Goal: Obtain resource: Download file/media

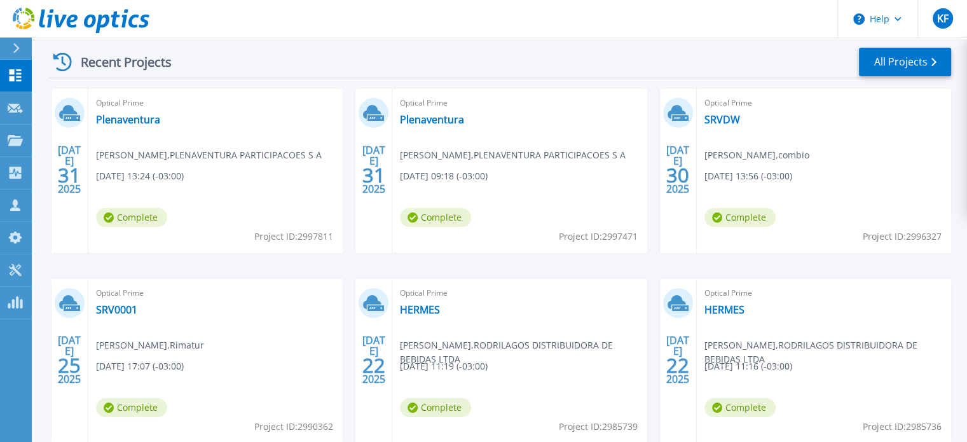
scroll to position [191, 0]
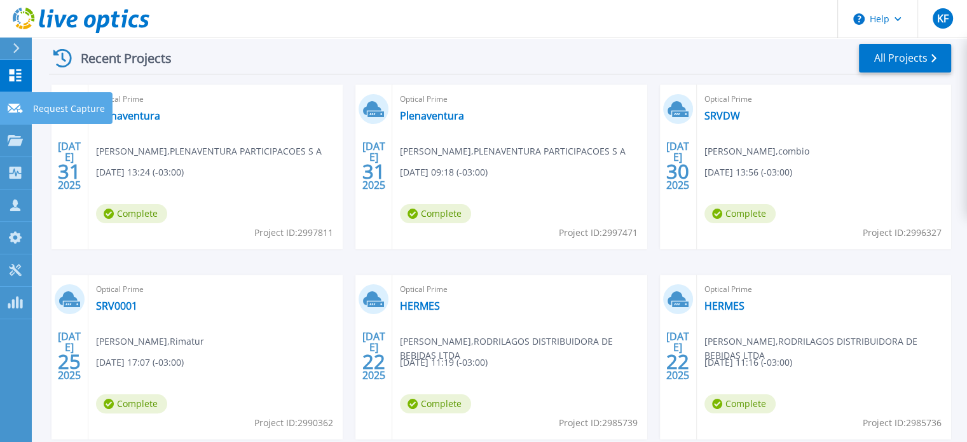
click at [16, 111] on icon at bounding box center [15, 109] width 15 height 10
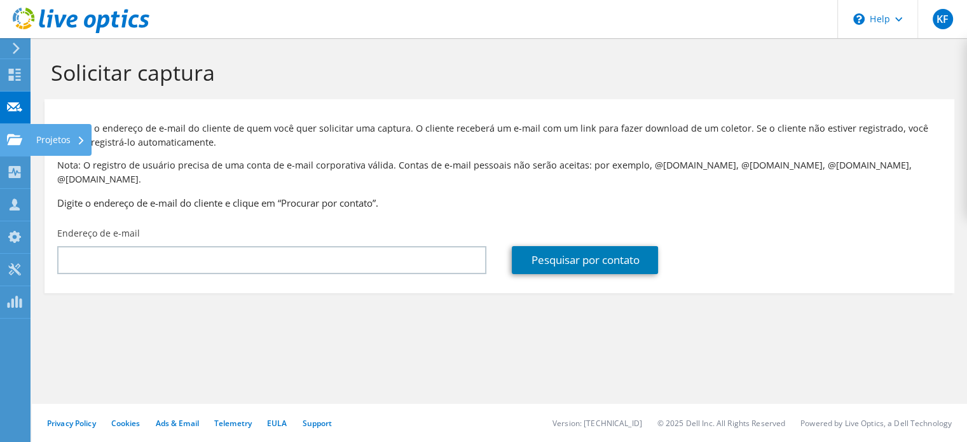
click at [18, 135] on use at bounding box center [14, 139] width 15 height 11
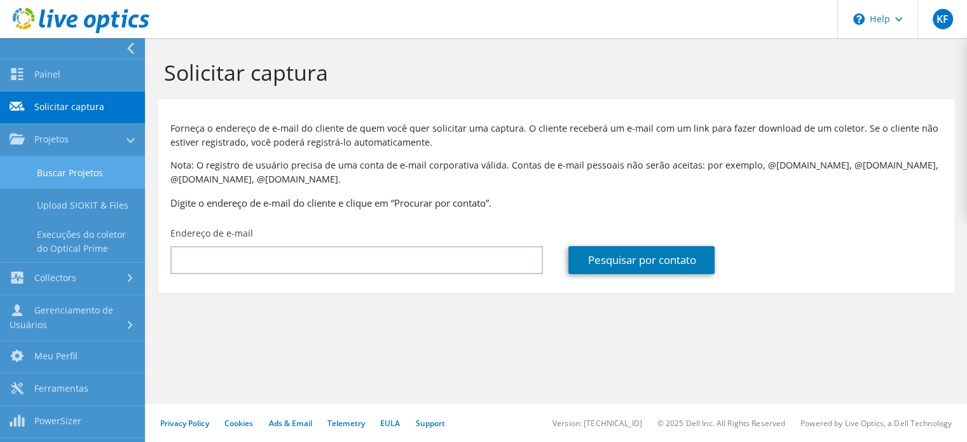
click at [41, 175] on link "Buscar Projetos" at bounding box center [72, 172] width 145 height 32
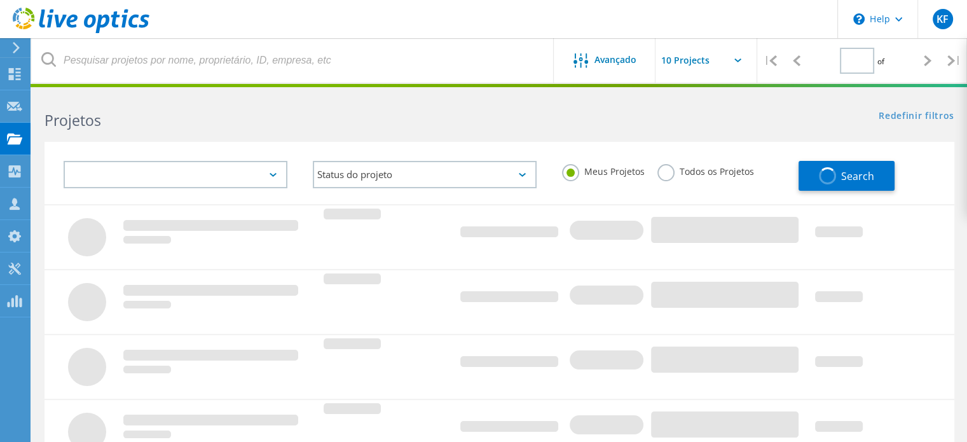
type input "1"
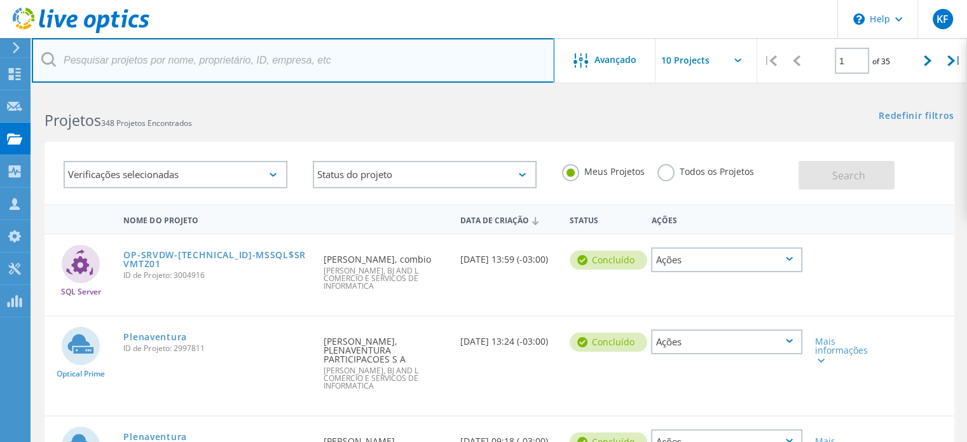
click at [340, 55] on input "text" at bounding box center [293, 60] width 523 height 45
click at [350, 55] on input "text" at bounding box center [293, 60] width 523 height 45
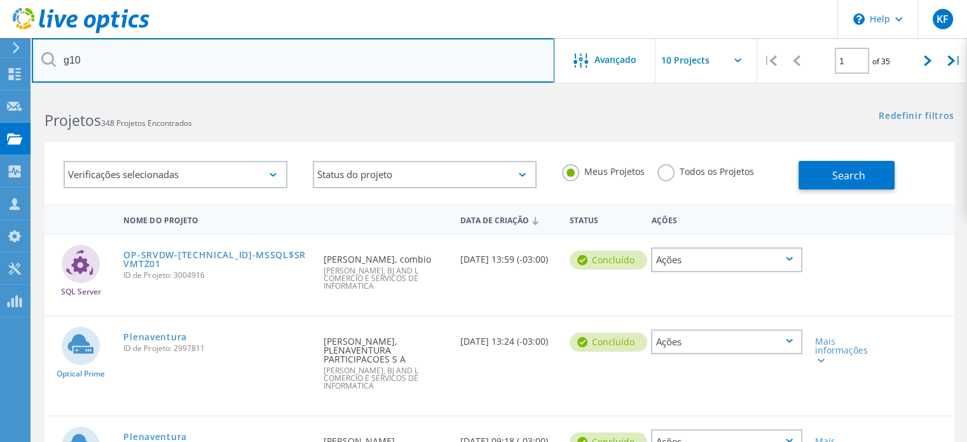
type input "g10"
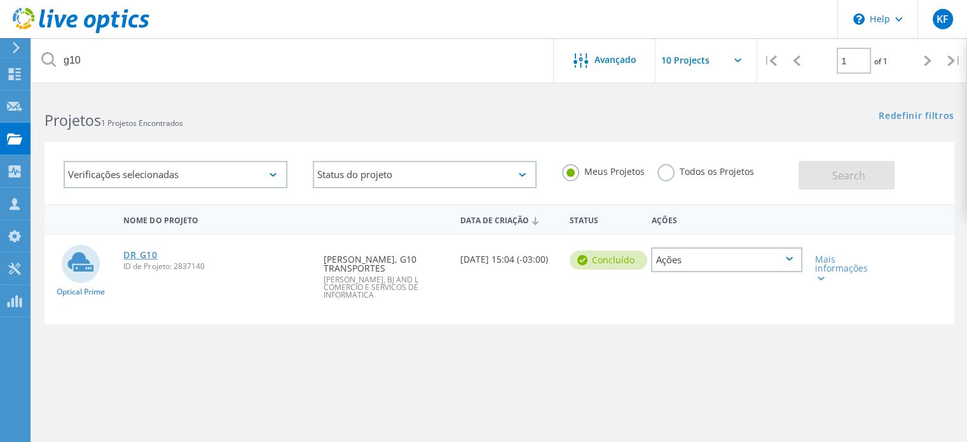
click at [135, 254] on link "DR G10" at bounding box center [140, 255] width 34 height 9
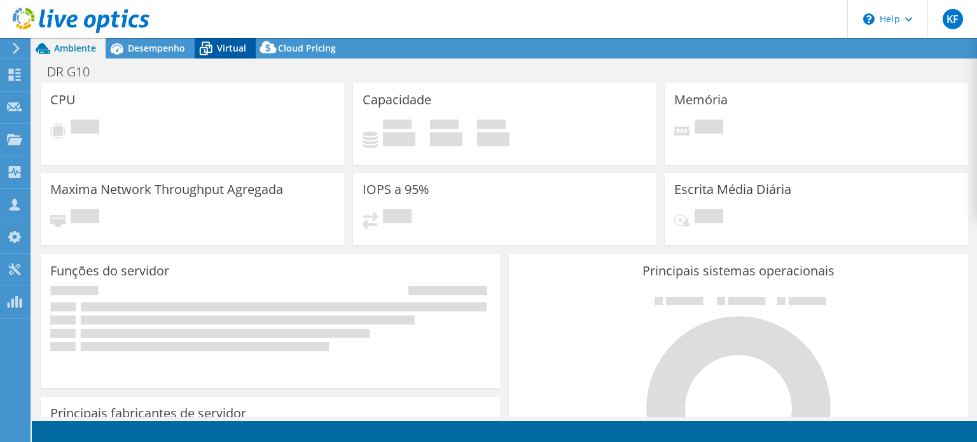
click at [226, 50] on span "Virtual" at bounding box center [231, 48] width 29 height 12
select select "SouthAmerica"
select select "USD"
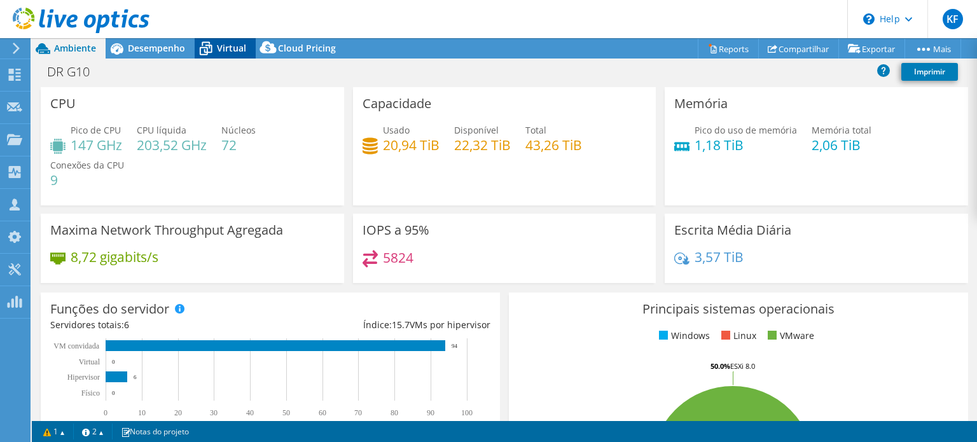
click at [226, 50] on span "Virtual" at bounding box center [231, 48] width 29 height 12
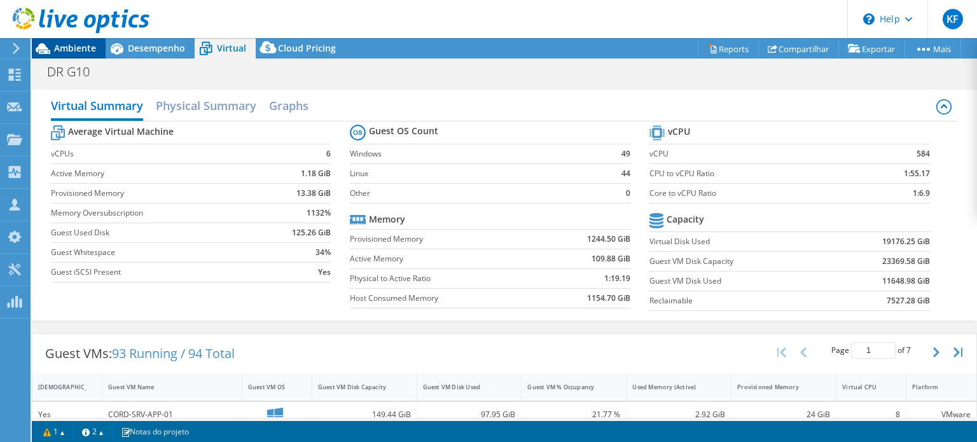
click at [85, 48] on span "Ambiente" at bounding box center [75, 48] width 42 height 12
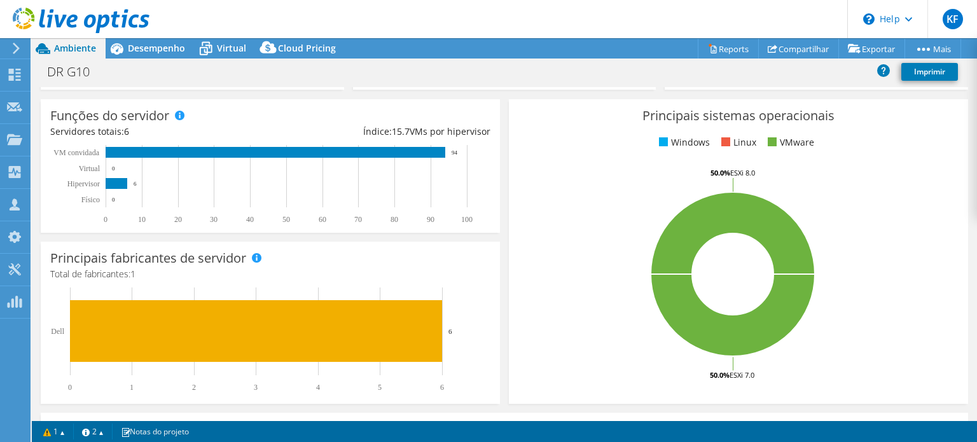
scroll to position [183, 0]
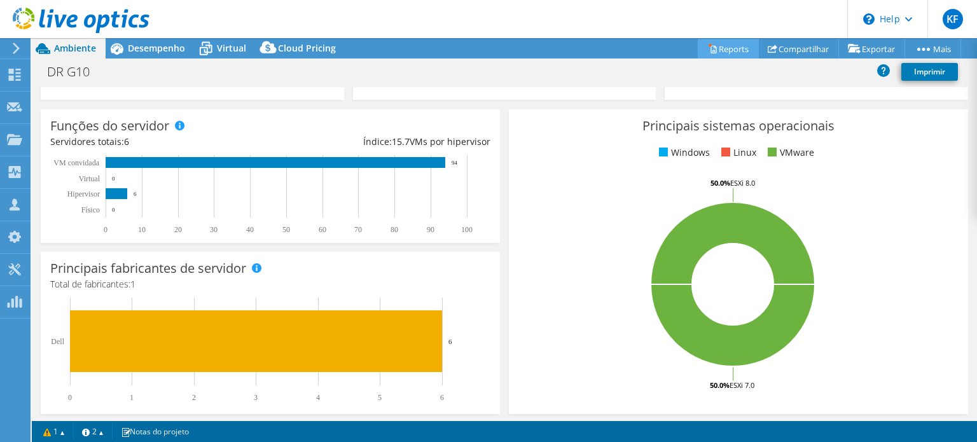
click at [738, 45] on link "Reports" at bounding box center [728, 49] width 61 height 20
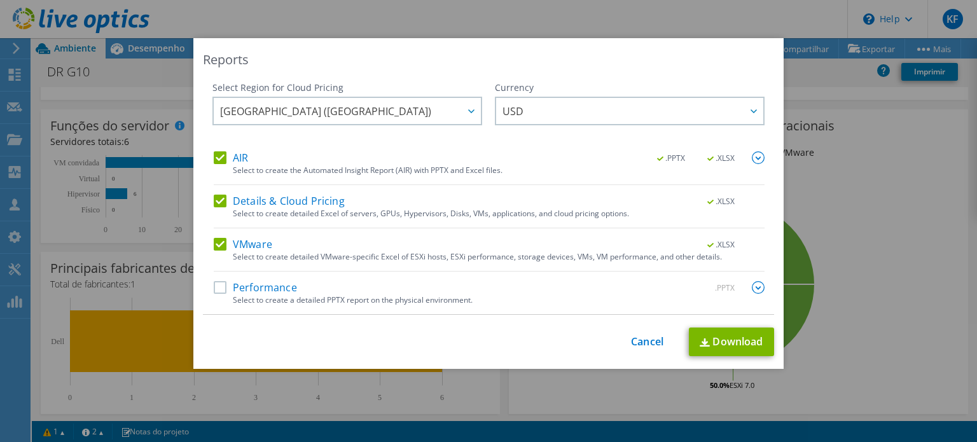
click at [277, 288] on label "Performance" at bounding box center [255, 287] width 83 height 13
click at [0, 0] on input "Performance" at bounding box center [0, 0] width 0 height 0
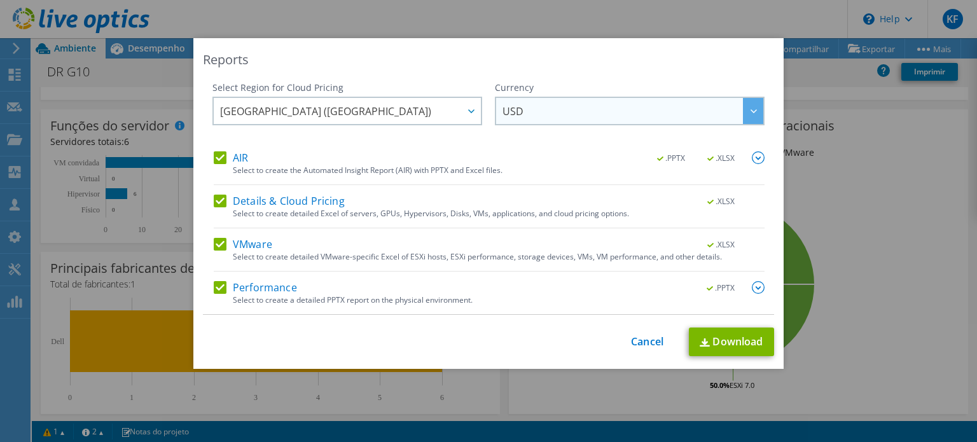
click at [544, 118] on span "USD" at bounding box center [632, 111] width 261 height 26
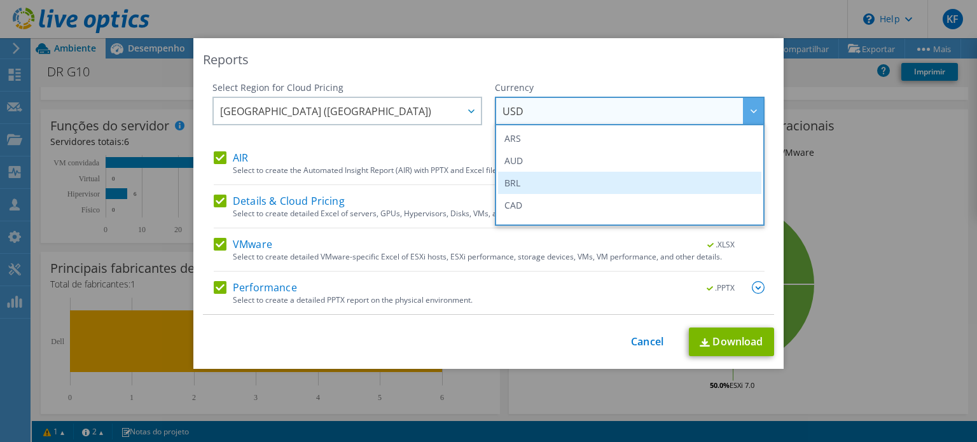
click at [644, 178] on li "BRL" at bounding box center [629, 183] width 263 height 22
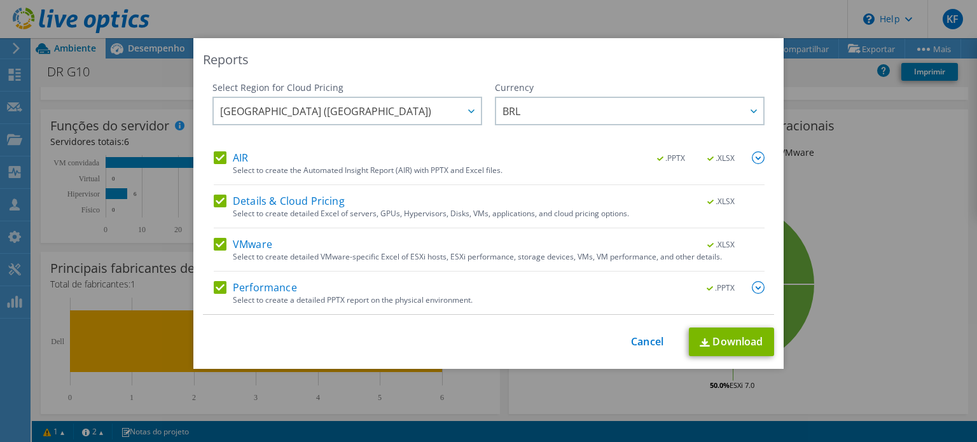
click at [599, 322] on div "Reports Select Region for Cloud Pricing Asia Pacific (Hong Kong) Asia Pacific (…" at bounding box center [488, 203] width 590 height 331
click at [722, 342] on link "Download" at bounding box center [731, 342] width 85 height 29
click at [846, 165] on div "Reports Select Region for Cloud Pricing Asia Pacific (Hong Kong) Asia Pacific (…" at bounding box center [488, 221] width 977 height 366
